Goal: Find specific page/section: Find specific page/section

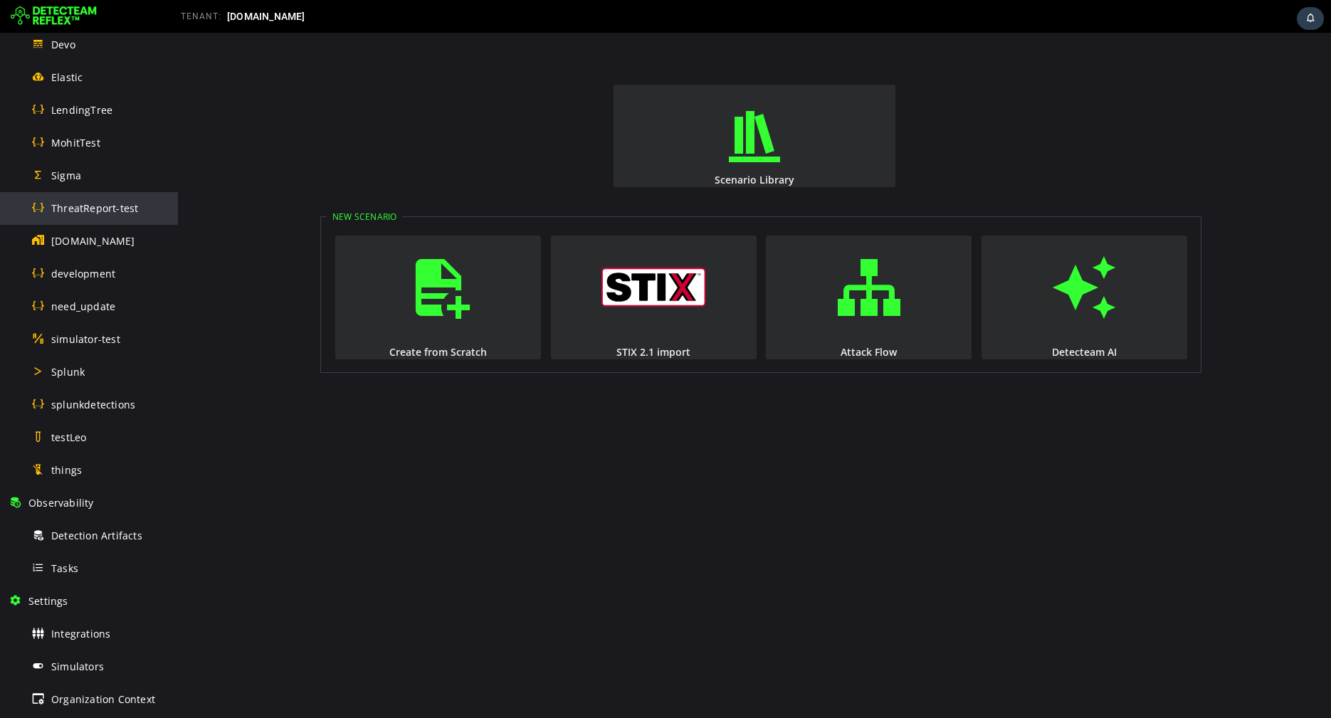
scroll to position [685, 0]
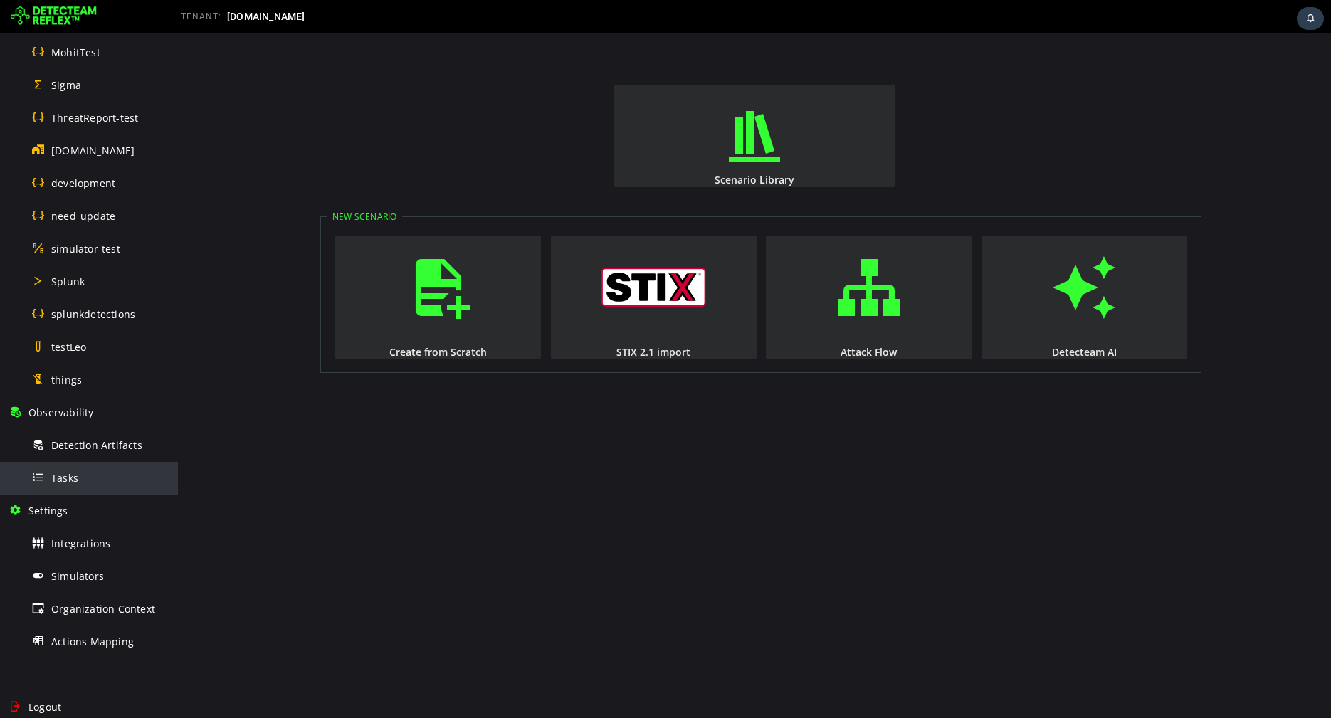
click at [83, 478] on div "Tasks" at bounding box center [100, 478] width 138 height 32
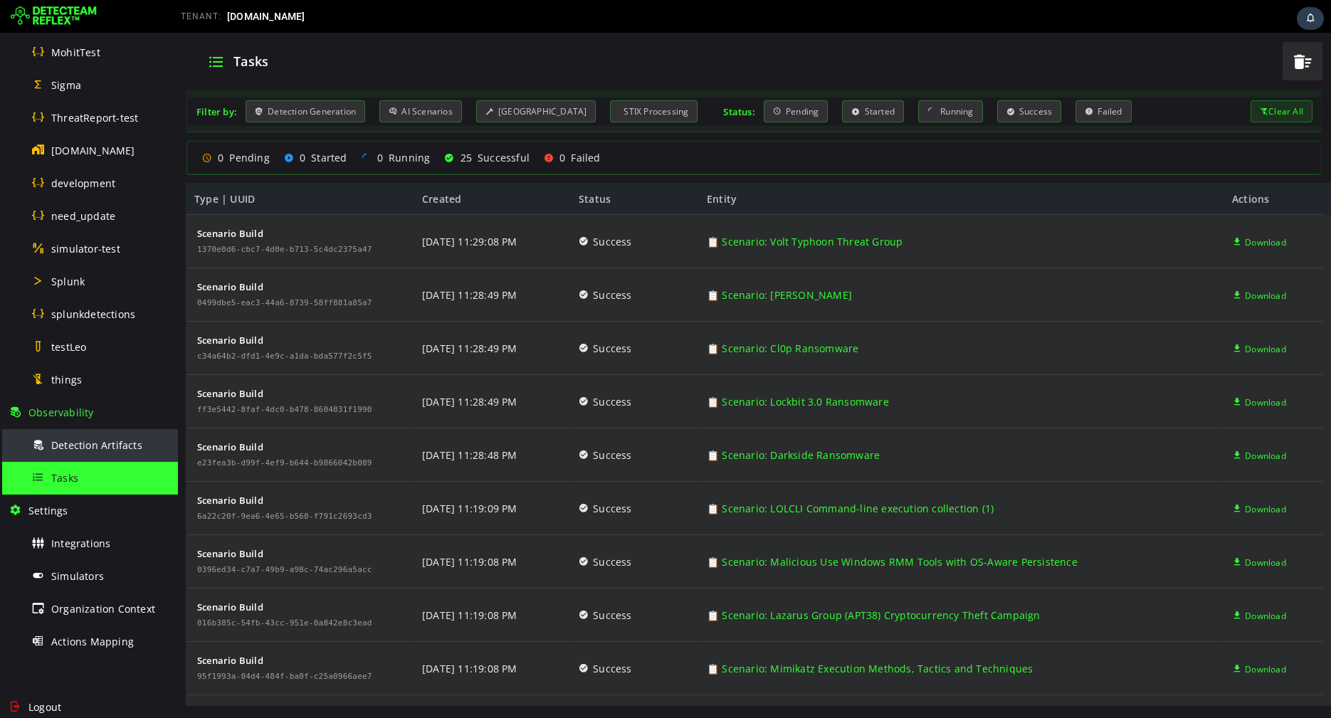
click at [71, 445] on span "Detection Artifacts" at bounding box center [96, 446] width 91 height 14
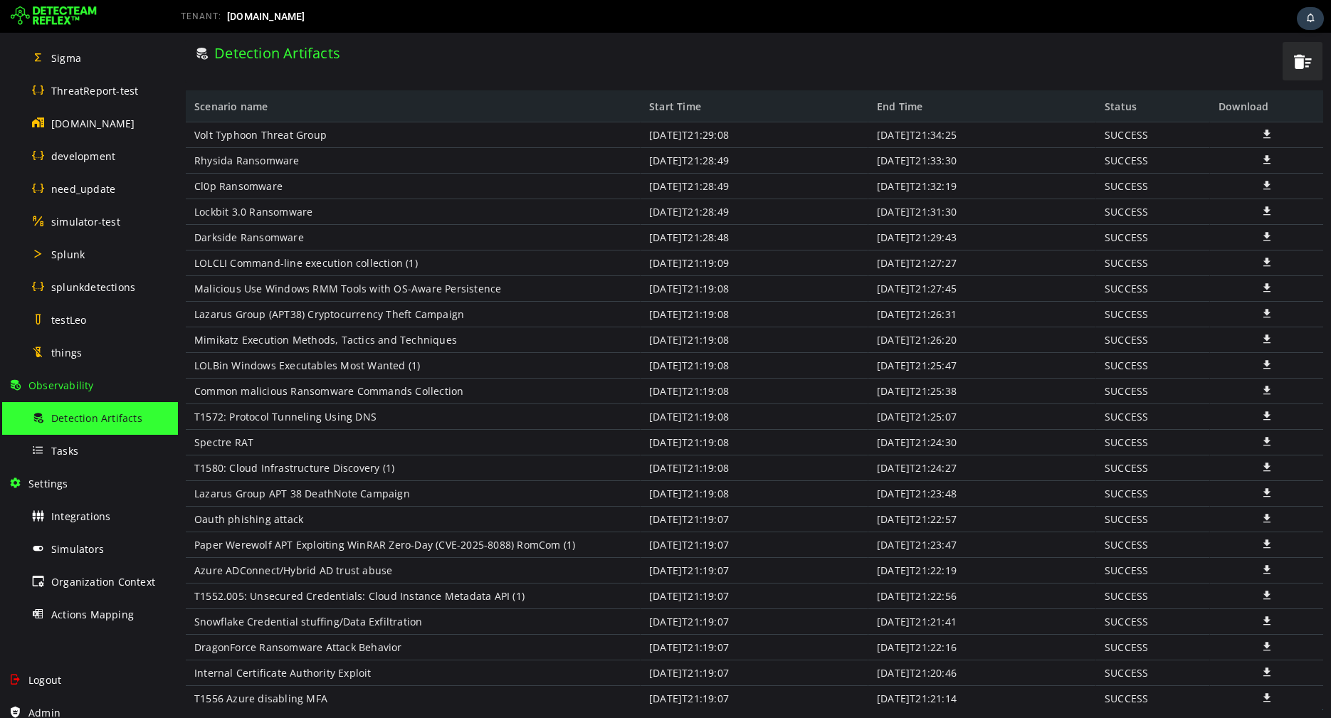
scroll to position [723, 0]
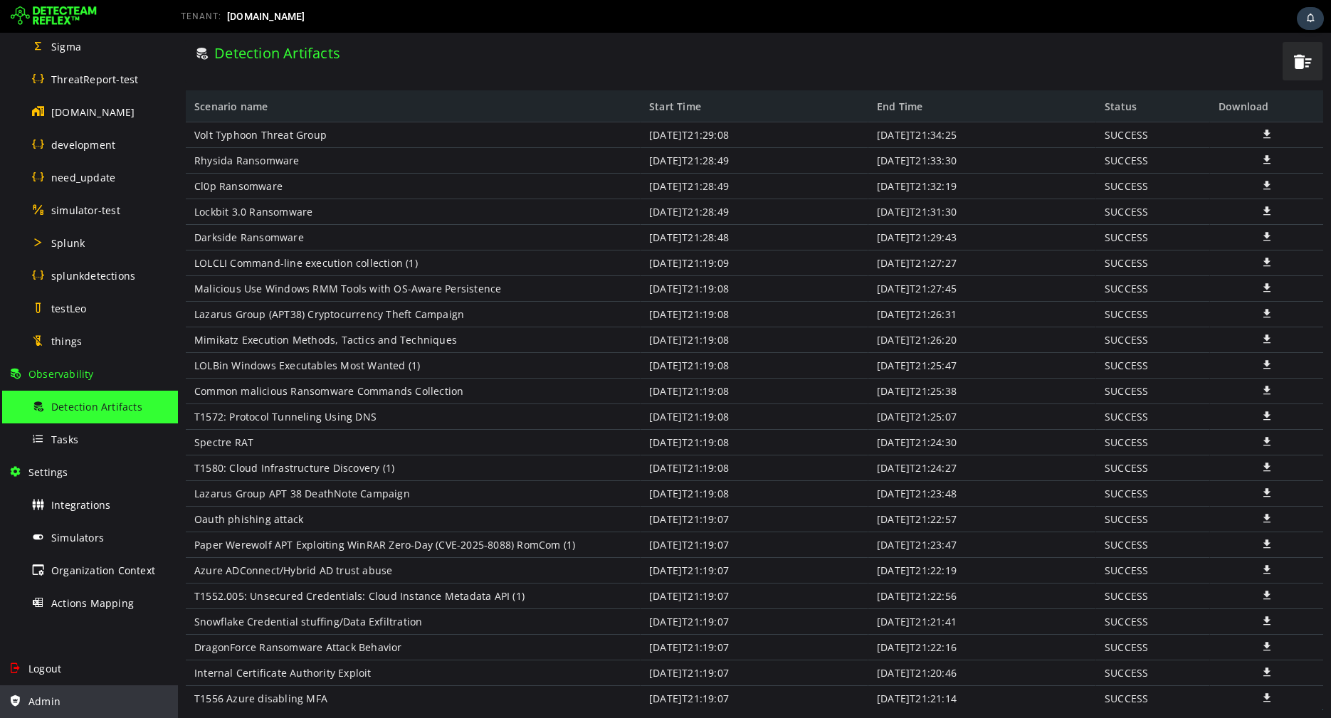
click at [63, 698] on div "Admin" at bounding box center [89, 702] width 161 height 33
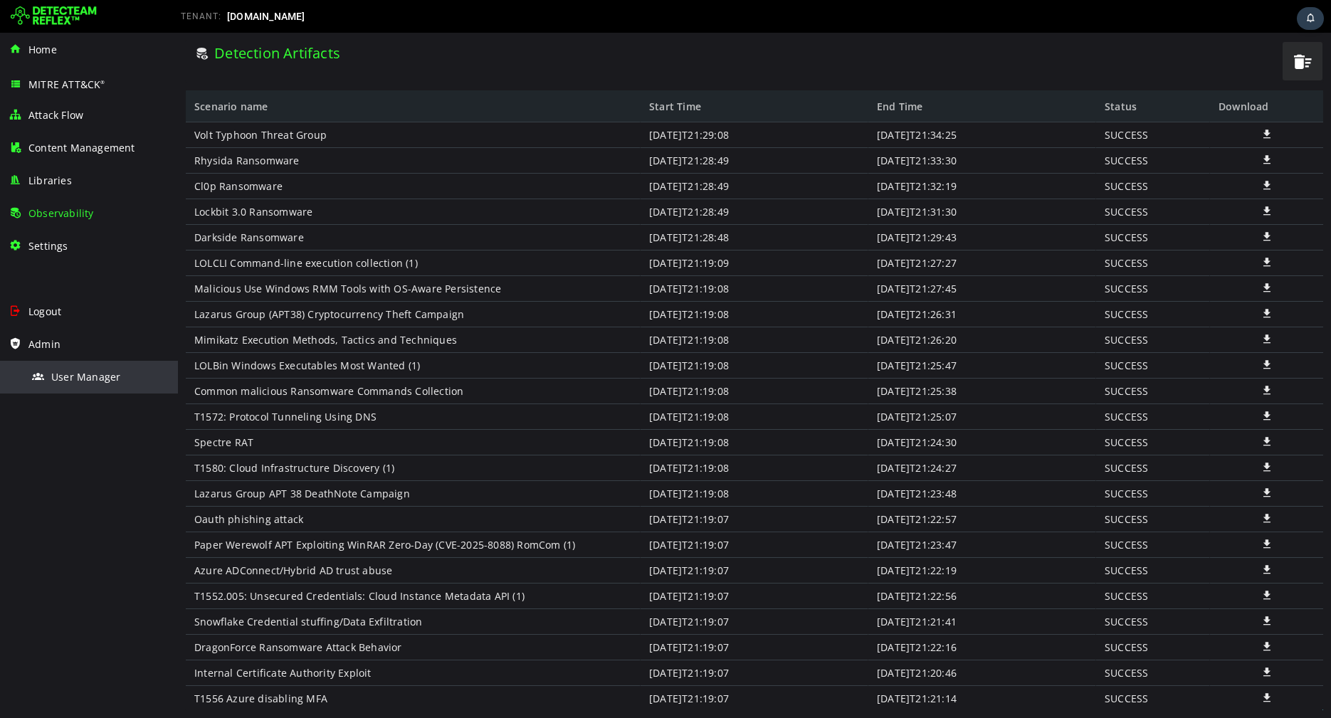
click at [80, 377] on span "User Manager" at bounding box center [85, 377] width 69 height 14
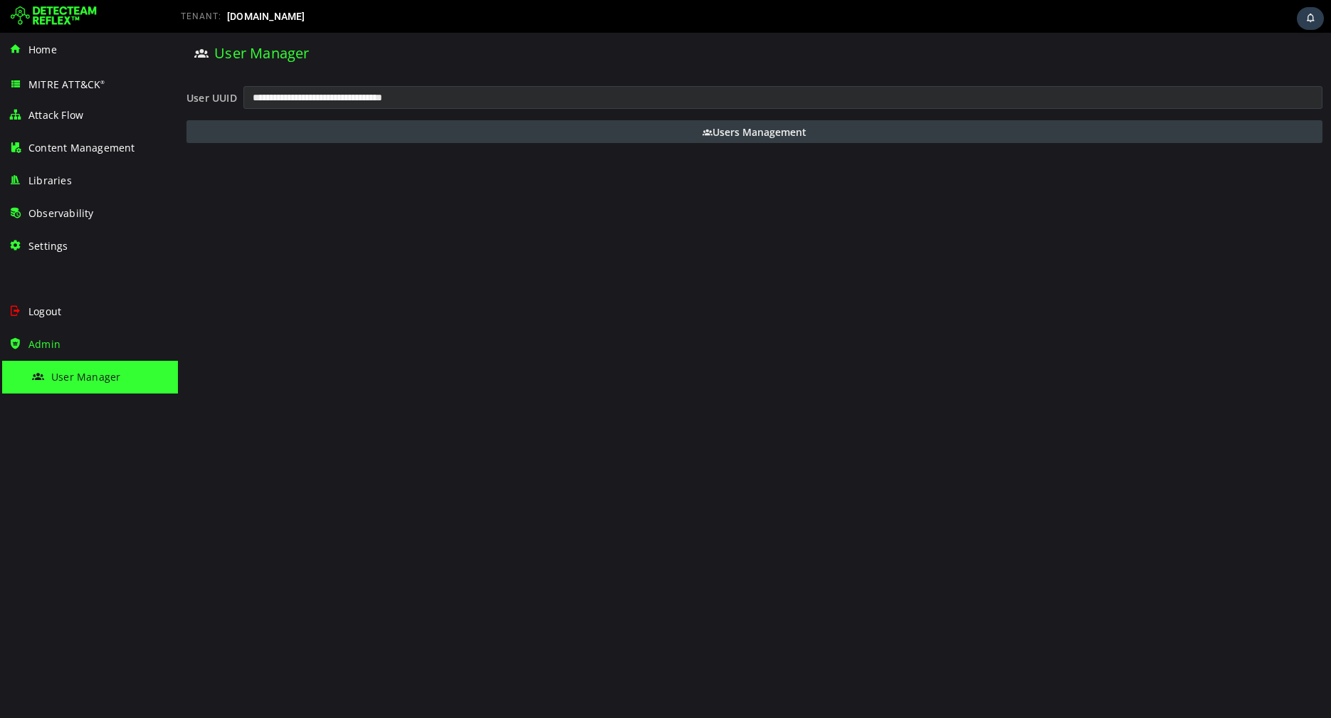
click at [637, 132] on button "Users Management" at bounding box center [755, 131] width 1136 height 23
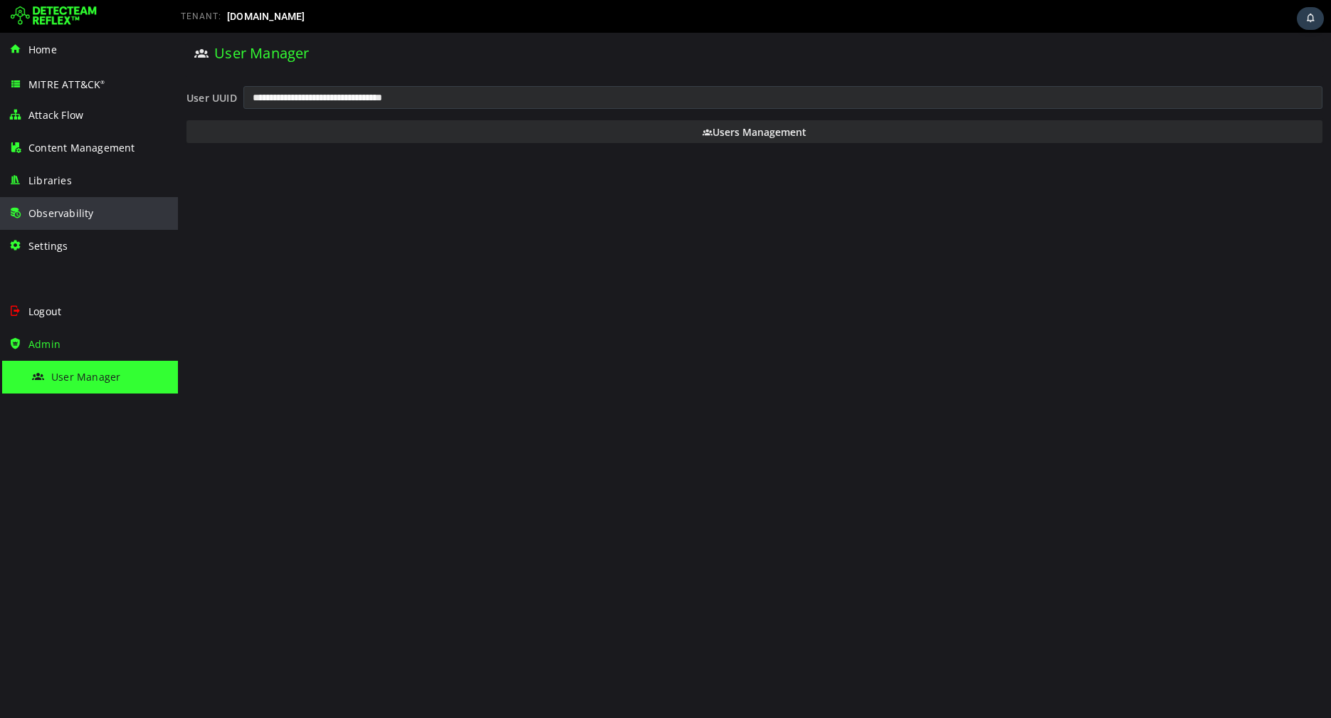
click at [68, 198] on div "Observability" at bounding box center [89, 213] width 161 height 33
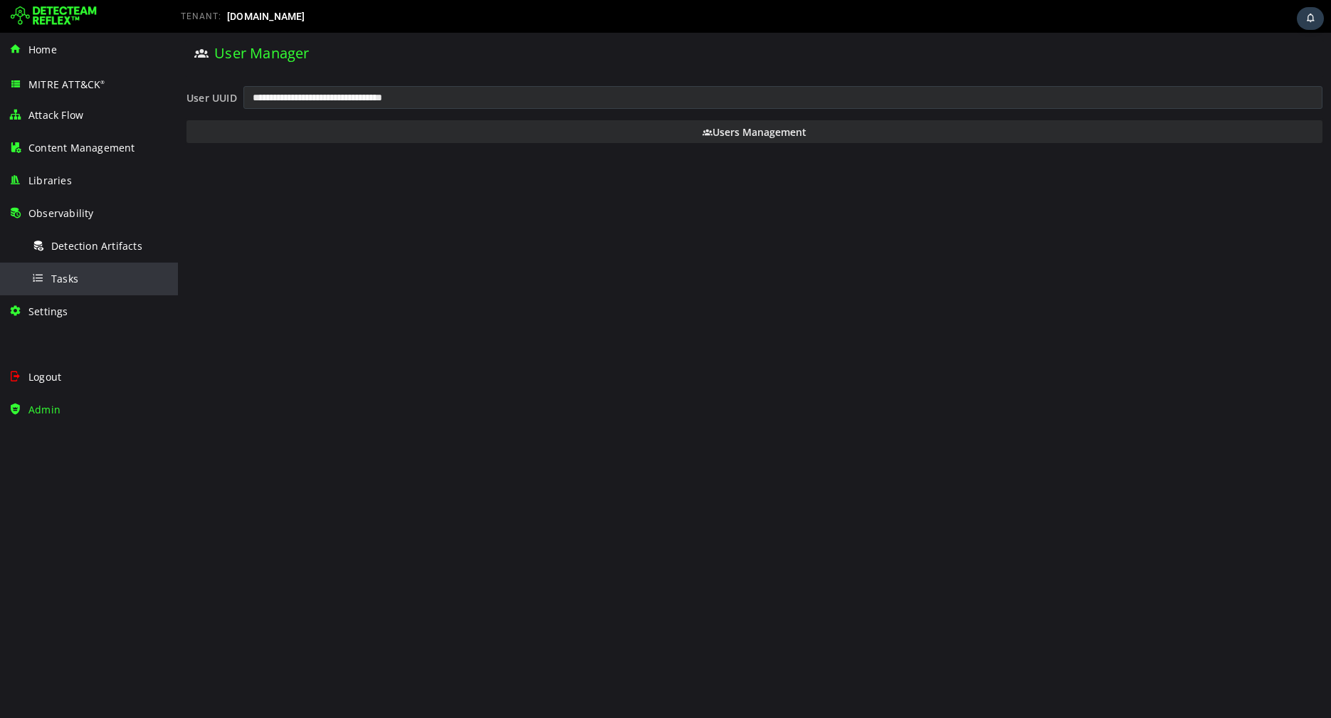
click at [64, 272] on span "Tasks" at bounding box center [64, 279] width 27 height 14
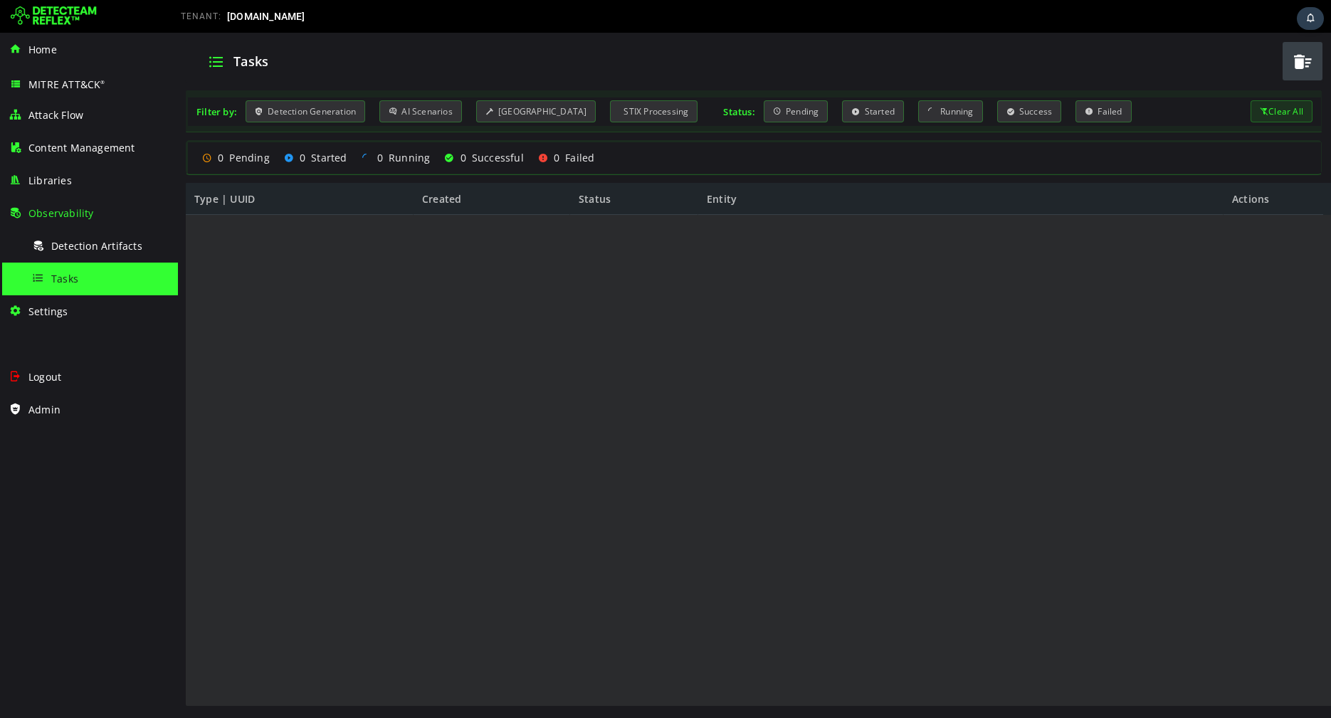
click at [374, 263] on div at bounding box center [755, 461] width 1138 height 493
click at [500, 278] on div at bounding box center [755, 461] width 1138 height 493
